Goal: Task Accomplishment & Management: Manage account settings

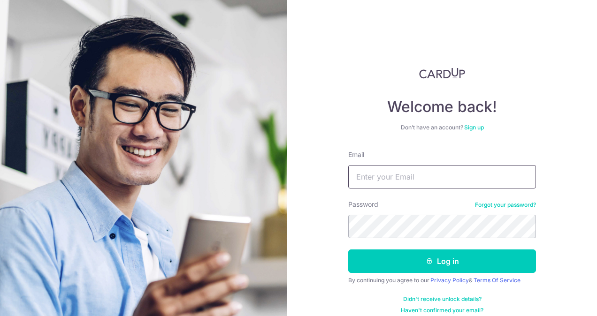
click at [396, 175] on input "Email" at bounding box center [442, 176] width 188 height 23
type input "H"
type input "homeow@hotmail.com"
click at [348, 250] on button "Log in" at bounding box center [442, 261] width 188 height 23
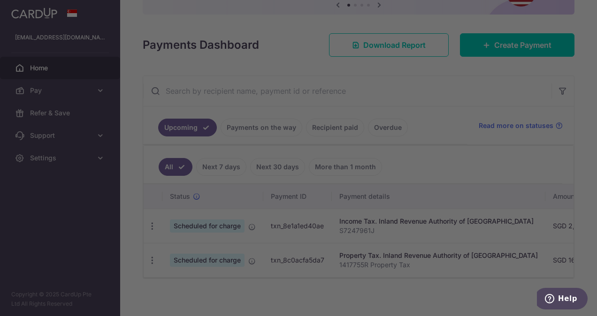
scroll to position [114, 0]
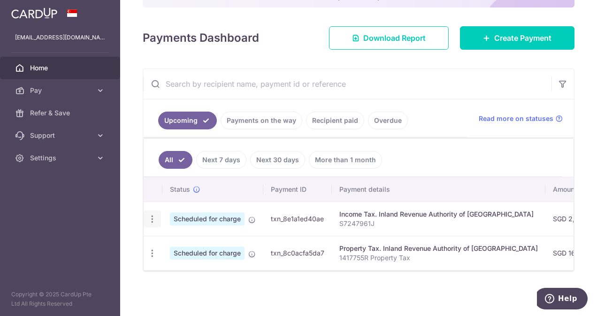
click at [155, 214] on icon "button" at bounding box center [152, 219] width 10 height 10
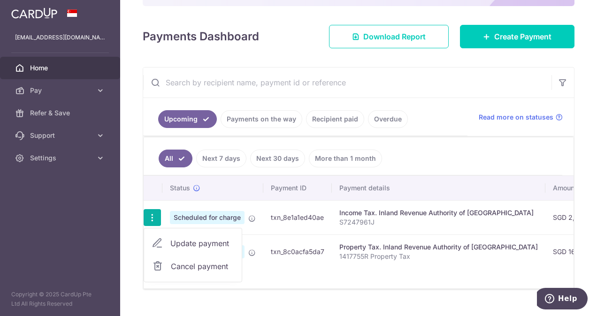
click at [191, 238] on span "Update payment" at bounding box center [202, 243] width 64 height 11
radio input "true"
type input "2,364.87"
type input "18/08/2025"
type input "S7247961J"
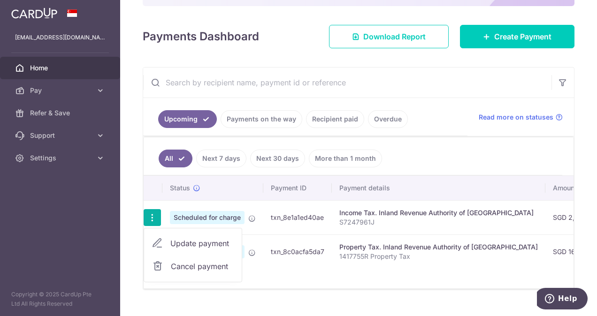
type input "VTAX25R"
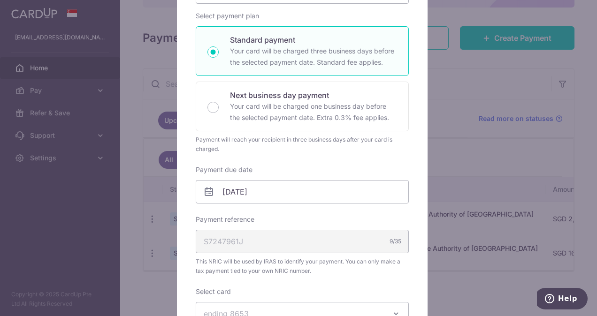
scroll to position [141, 0]
click at [239, 195] on input "18/08/2025" at bounding box center [302, 191] width 213 height 23
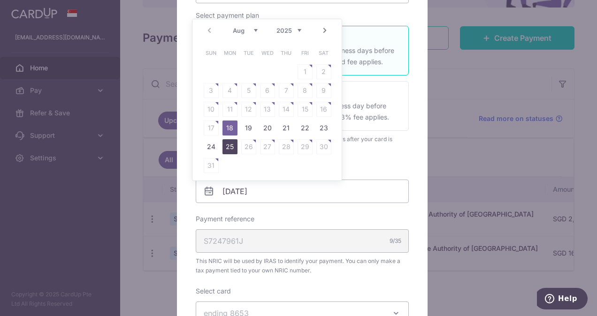
click at [229, 144] on link "25" at bounding box center [229, 146] width 15 height 15
type input "25/08/2025"
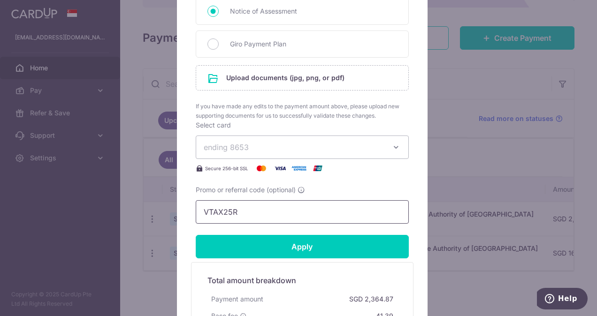
scroll to position [422, 0]
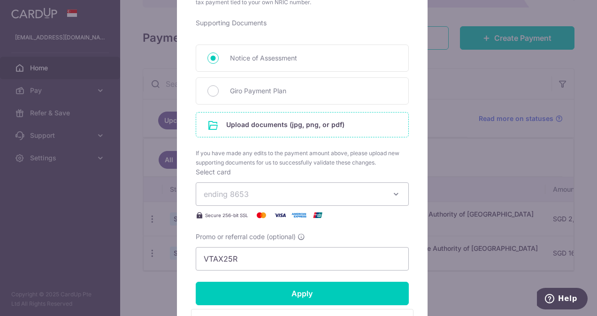
click at [270, 120] on input "file" at bounding box center [302, 125] width 212 height 24
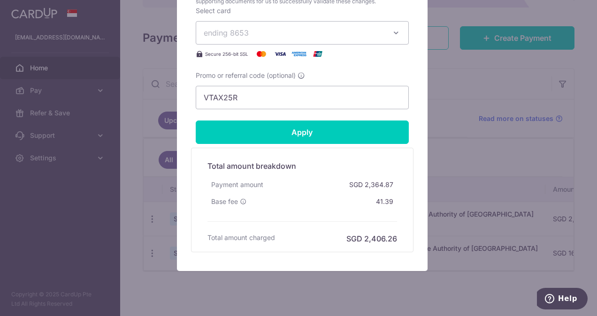
scroll to position [657, 0]
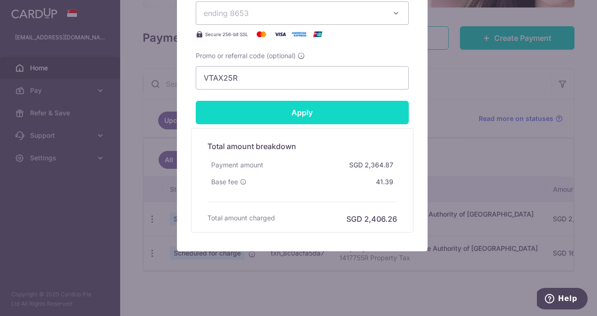
click at [303, 110] on input "Apply" at bounding box center [302, 112] width 213 height 23
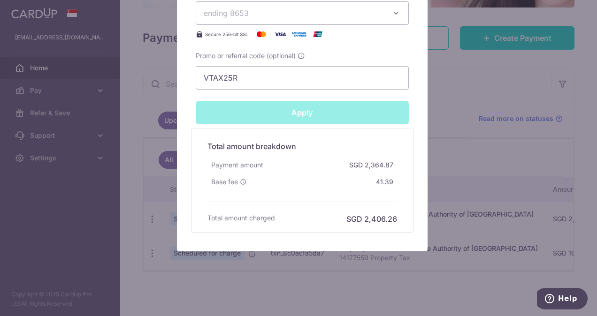
type input "Successfully Applied"
click at [436, 72] on div "Edit payment By clicking apply, you will make changes to all payments to Inland…" at bounding box center [298, 158] width 597 height 316
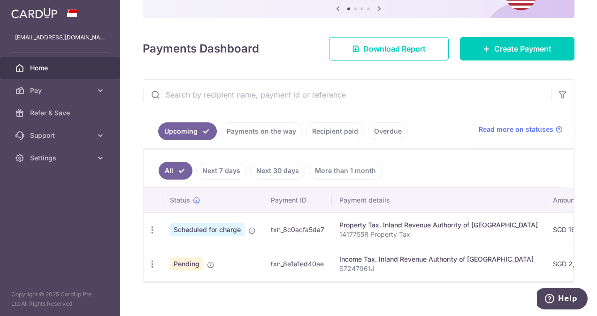
scroll to position [114, 0]
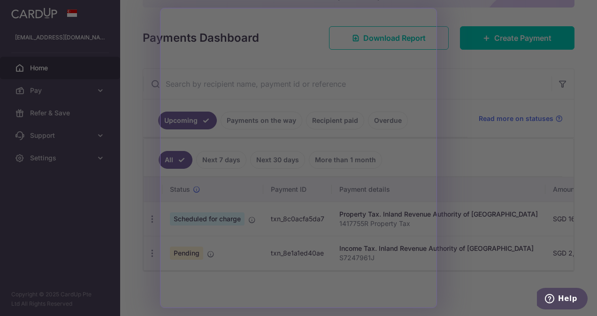
click at [464, 63] on div at bounding box center [301, 159] width 603 height 319
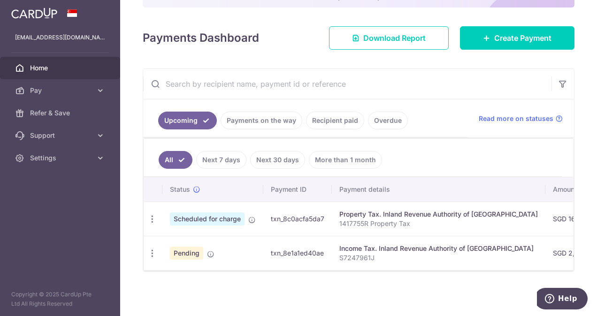
click at [235, 216] on span "Scheduled for charge" at bounding box center [207, 219] width 75 height 13
click at [152, 214] on icon "button" at bounding box center [152, 219] width 10 height 10
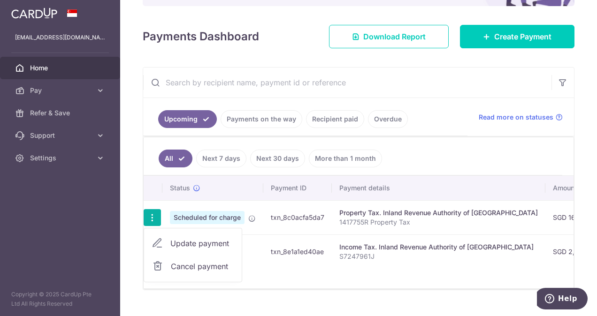
click at [186, 238] on span "Update payment" at bounding box center [202, 243] width 64 height 11
radio input "true"
type input "163.20"
type input "18/08/2025"
type input "1417755R"
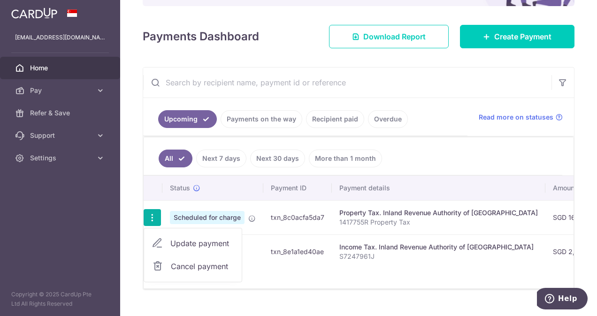
type input "REC185"
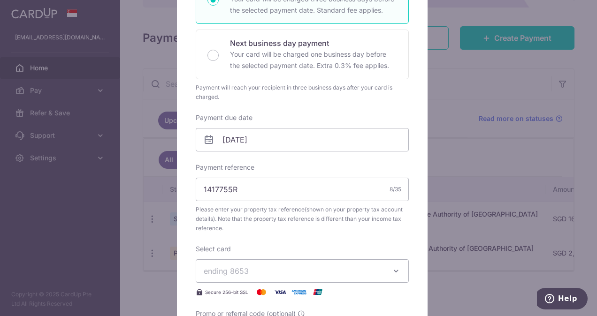
scroll to position [141, 0]
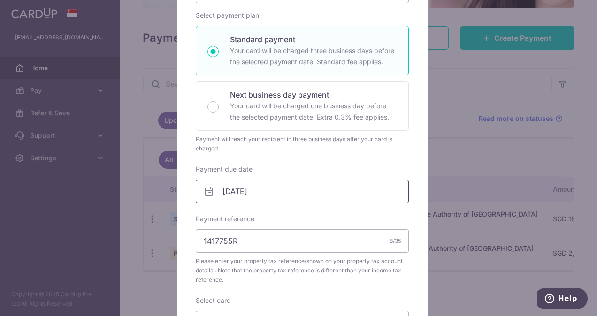
click at [225, 192] on input "[DATE]" at bounding box center [302, 191] width 213 height 23
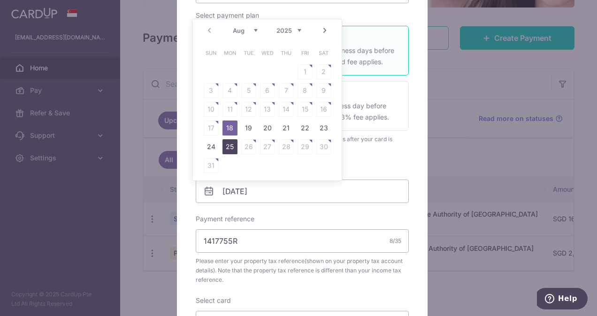
click at [227, 146] on link "25" at bounding box center [229, 146] width 15 height 15
type input "[DATE]"
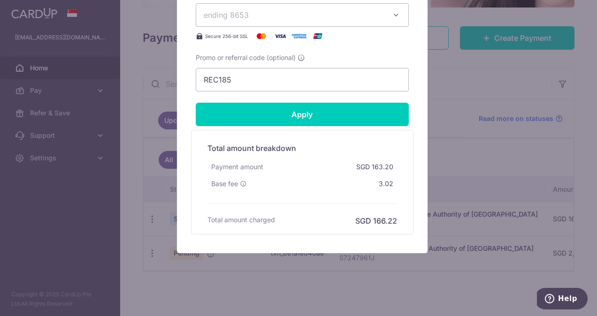
scroll to position [464, 0]
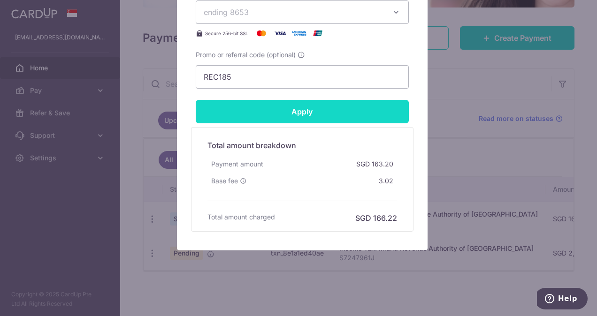
click at [291, 109] on input "Apply" at bounding box center [302, 111] width 213 height 23
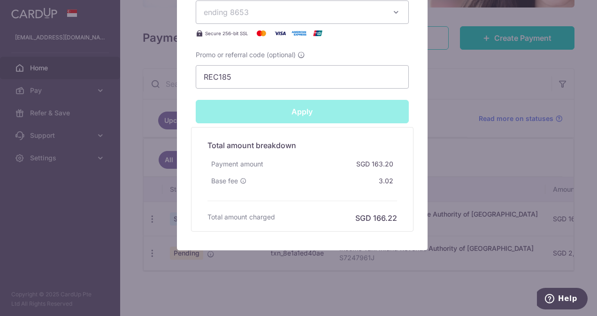
type input "Successfully Applied"
click at [445, 95] on div "Edit payment By clicking apply, you will make changes to all payments to Inland…" at bounding box center [298, 158] width 597 height 316
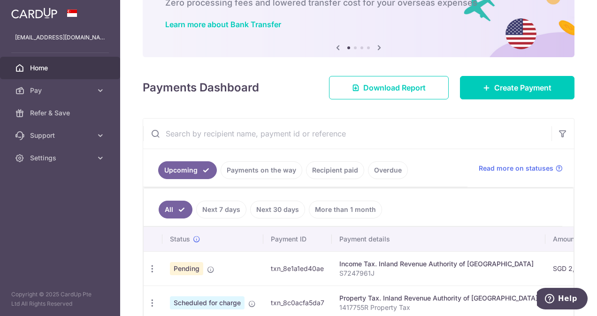
scroll to position [114, 0]
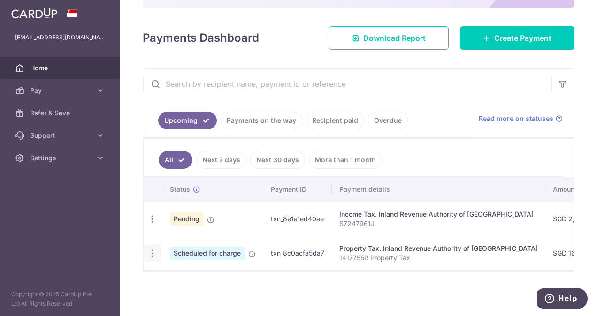
click at [151, 224] on icon "button" at bounding box center [152, 219] width 10 height 10
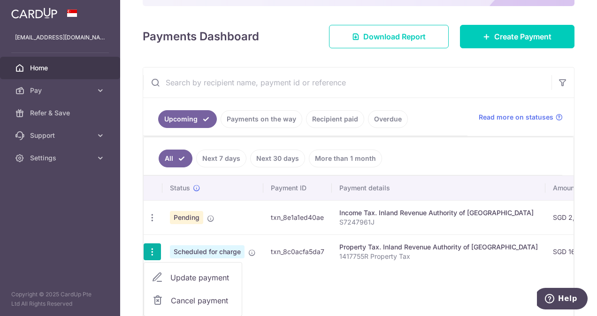
click at [176, 272] on span "Update payment" at bounding box center [202, 277] width 64 height 11
radio input "true"
type input "163.20"
type input "25/08/2025"
type input "1417755R"
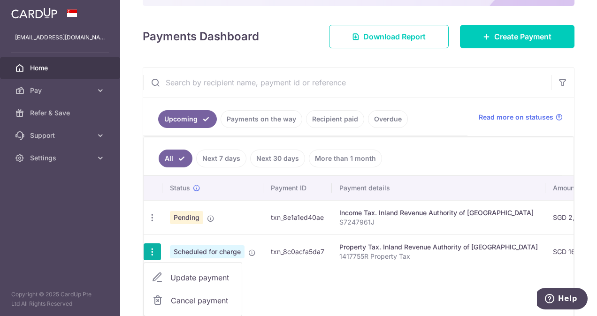
type input "REC185"
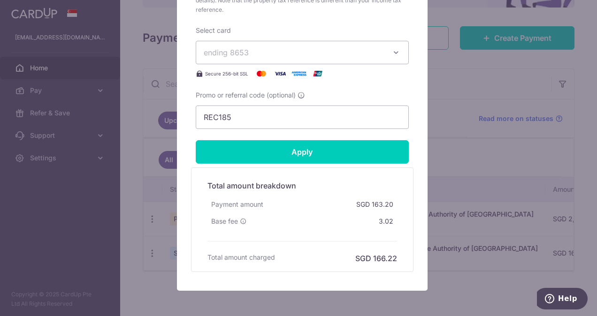
scroll to position [422, 0]
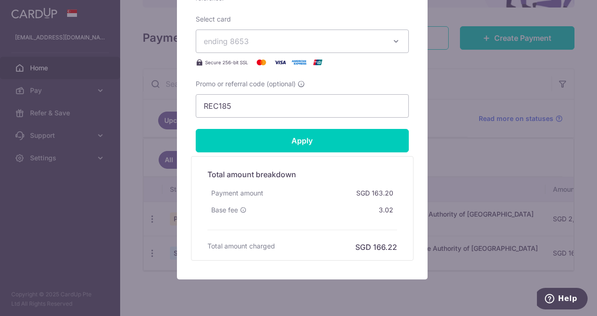
click at [446, 154] on div "Edit payment By clicking apply, you will make changes to all payments to Inland…" at bounding box center [298, 158] width 597 height 316
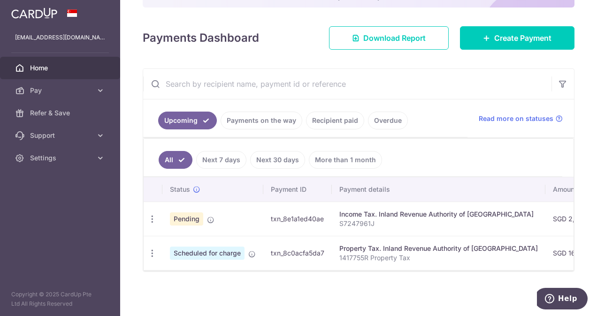
scroll to position [114, 0]
click at [152, 224] on icon "button" at bounding box center [152, 219] width 10 height 10
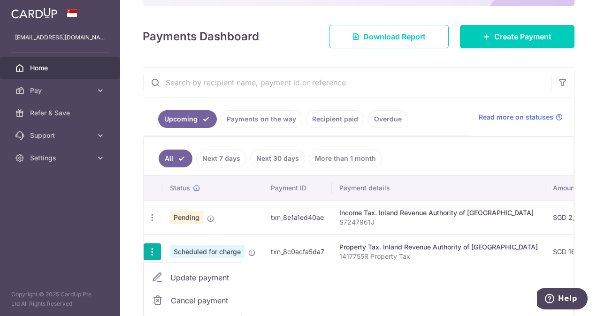
click at [200, 273] on span "Update payment" at bounding box center [202, 277] width 64 height 11
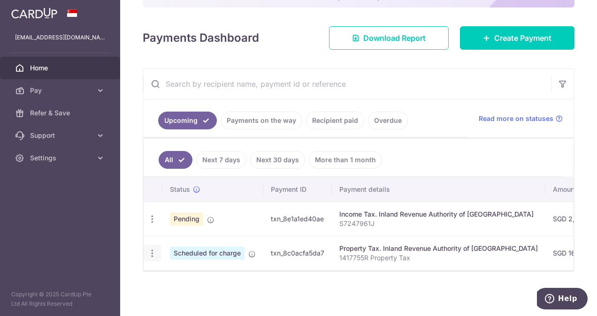
radio input "true"
type input "163.20"
type input "[DATE]"
type input "1417755R"
type input "REC185"
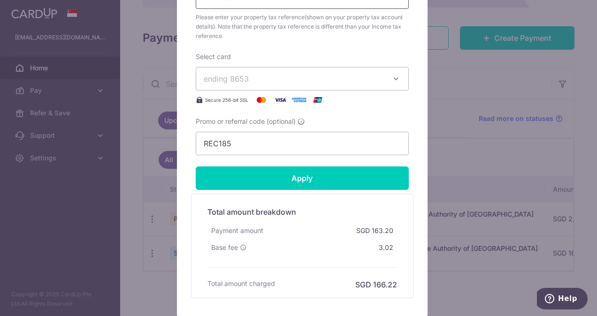
scroll to position [422, 0]
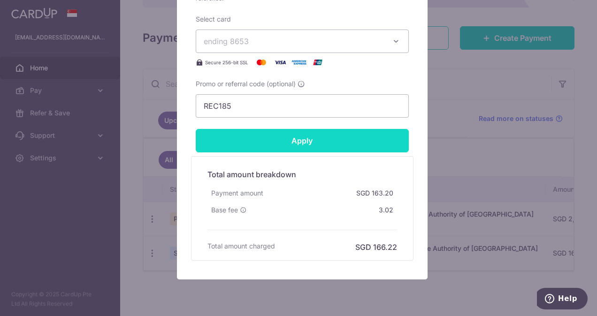
click at [298, 142] on input "Apply" at bounding box center [302, 140] width 213 height 23
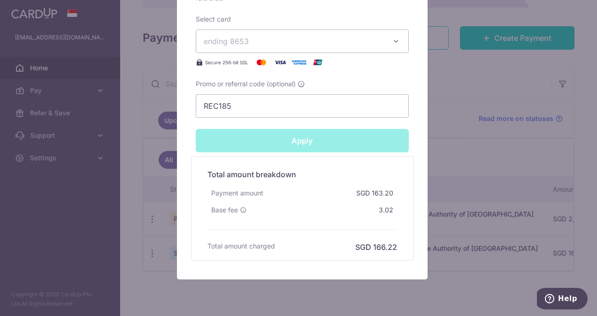
type input "Successfully Applied"
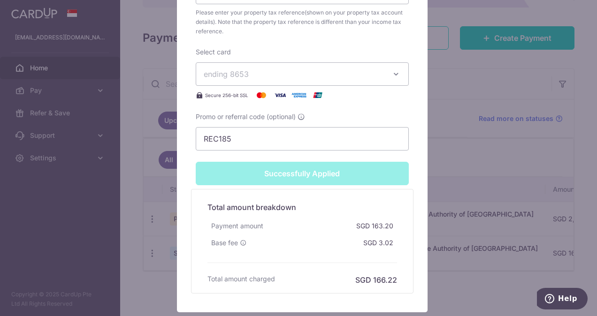
click at [452, 93] on div "Edit payment By clicking apply, you will make changes to all payments to Inland…" at bounding box center [298, 158] width 597 height 316
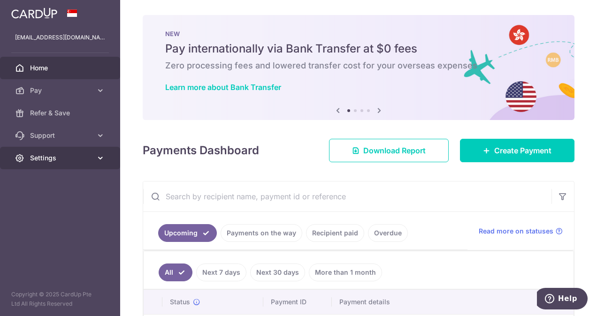
click at [85, 160] on span "Settings" at bounding box center [61, 157] width 62 height 9
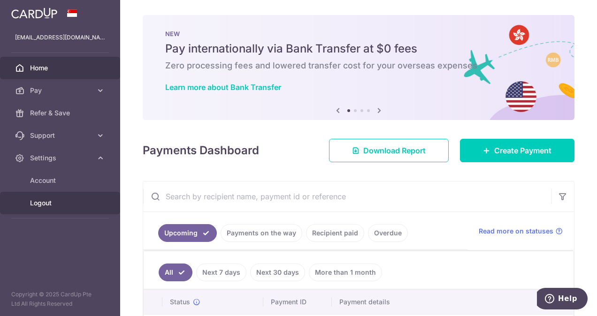
click at [39, 200] on span "Logout" at bounding box center [61, 202] width 62 height 9
